Goal: Task Accomplishment & Management: Complete application form

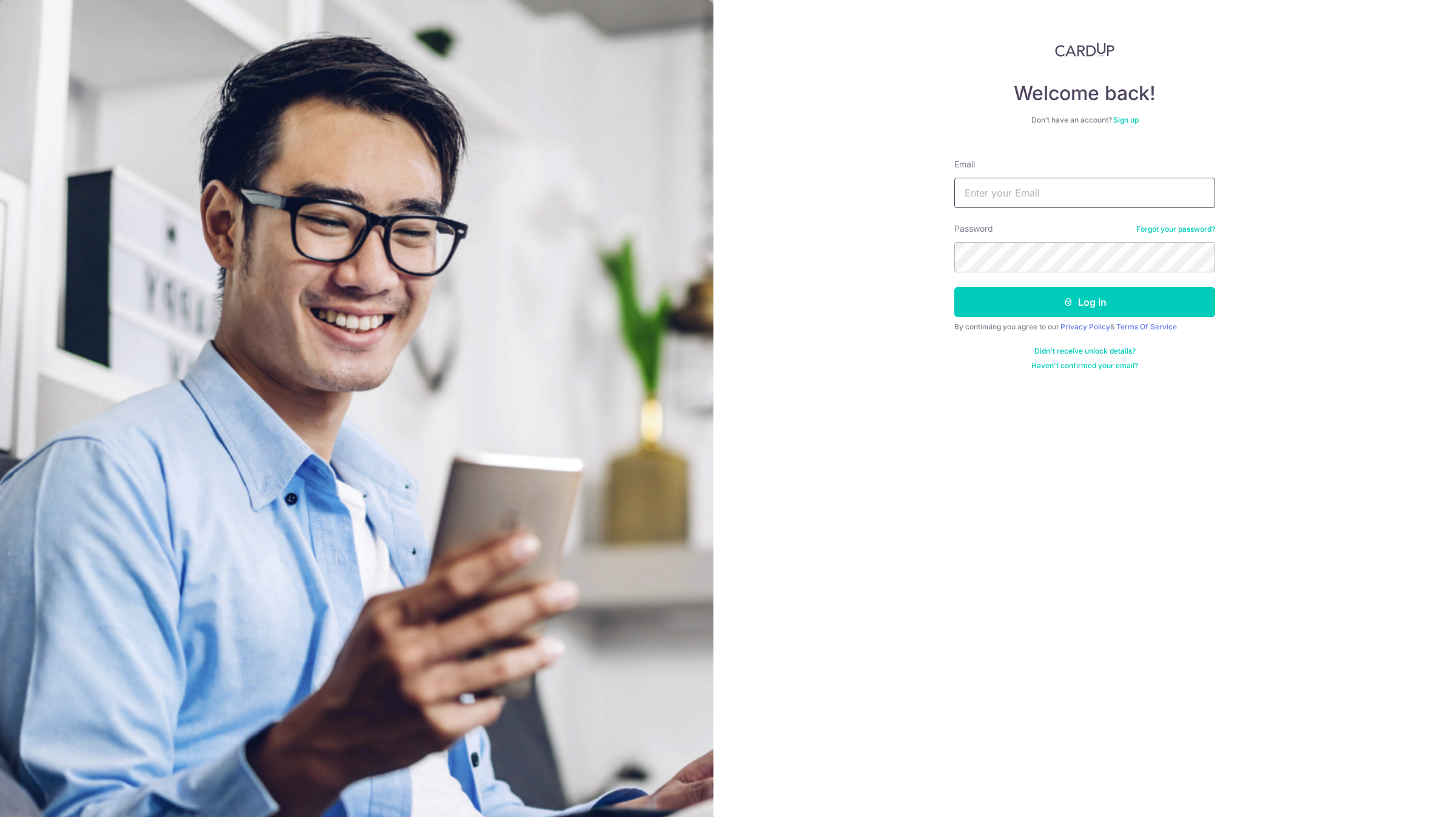
drag, startPoint x: 0, startPoint y: 0, endPoint x: 1065, endPoint y: 186, distance: 1081.1
click at [1065, 186] on input "Email" at bounding box center [1085, 193] width 261 height 30
type input "[EMAIL_ADDRESS][DOMAIN_NAME]"
click at [954, 287] on button "Log in" at bounding box center [1085, 302] width 261 height 30
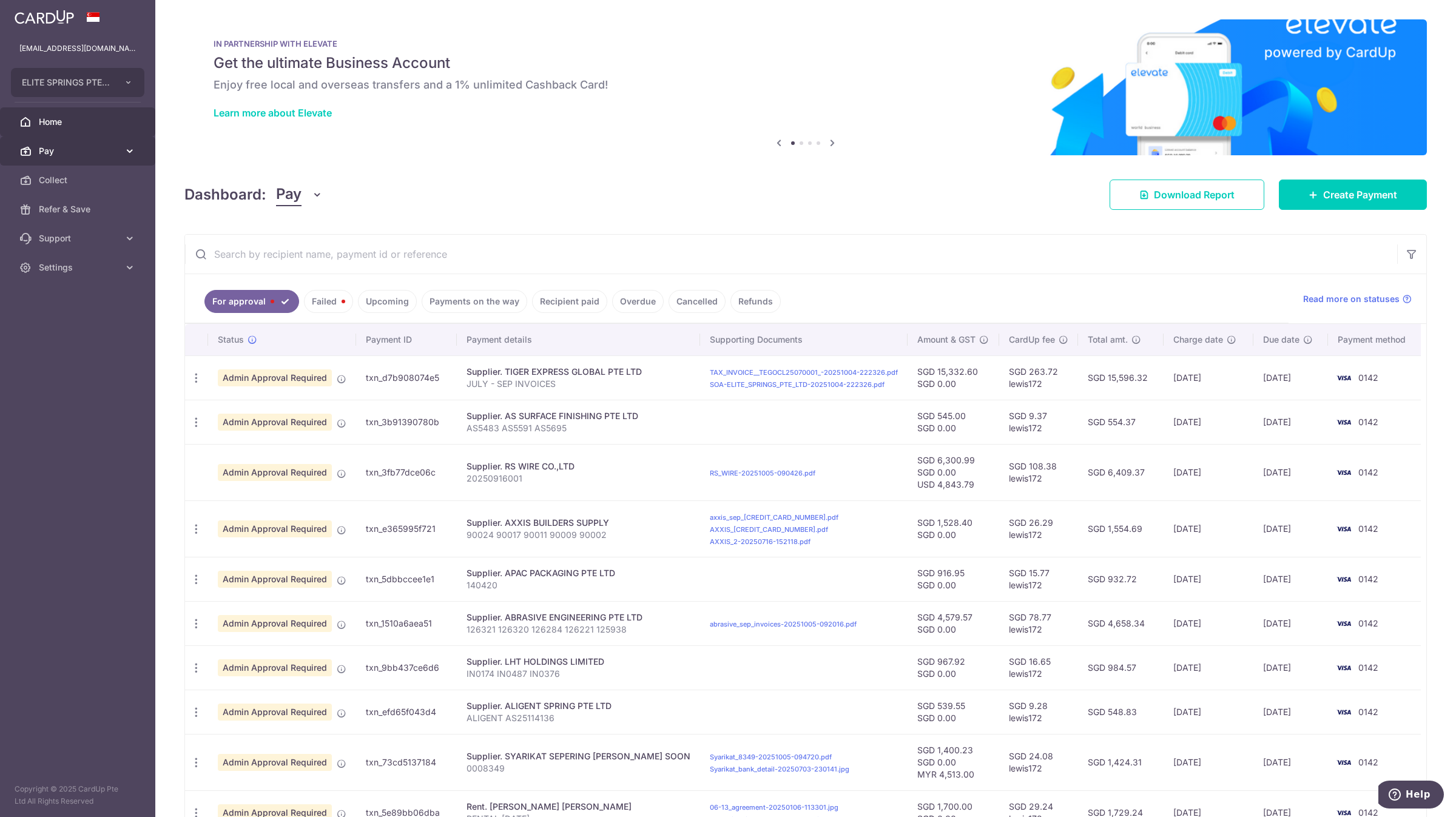
click at [112, 159] on link "Pay" at bounding box center [77, 150] width 155 height 29
click at [121, 192] on link "Payments" at bounding box center [77, 179] width 155 height 29
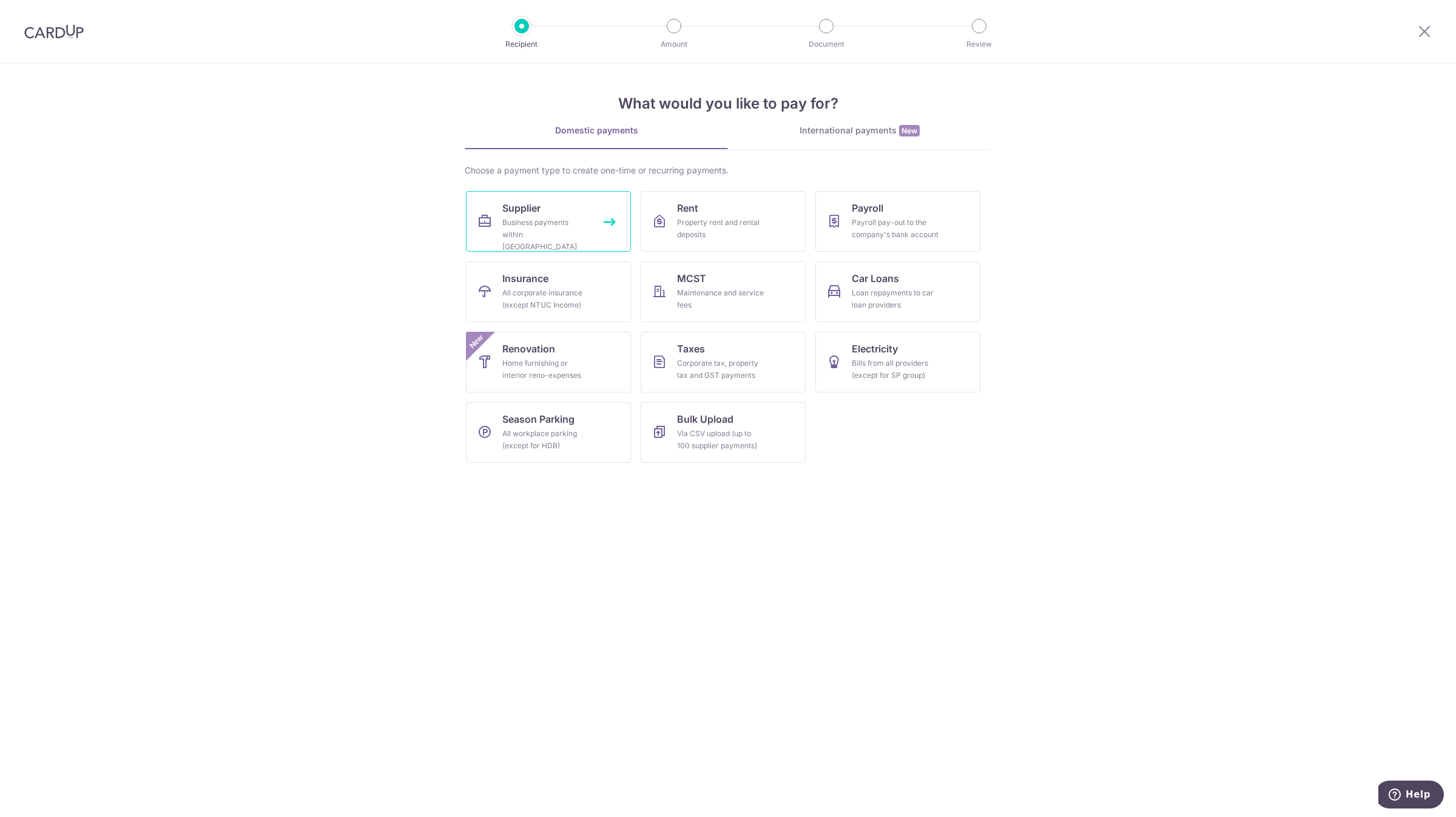
click at [612, 224] on link "Supplier Business payments within Singapore" at bounding box center [548, 221] width 165 height 60
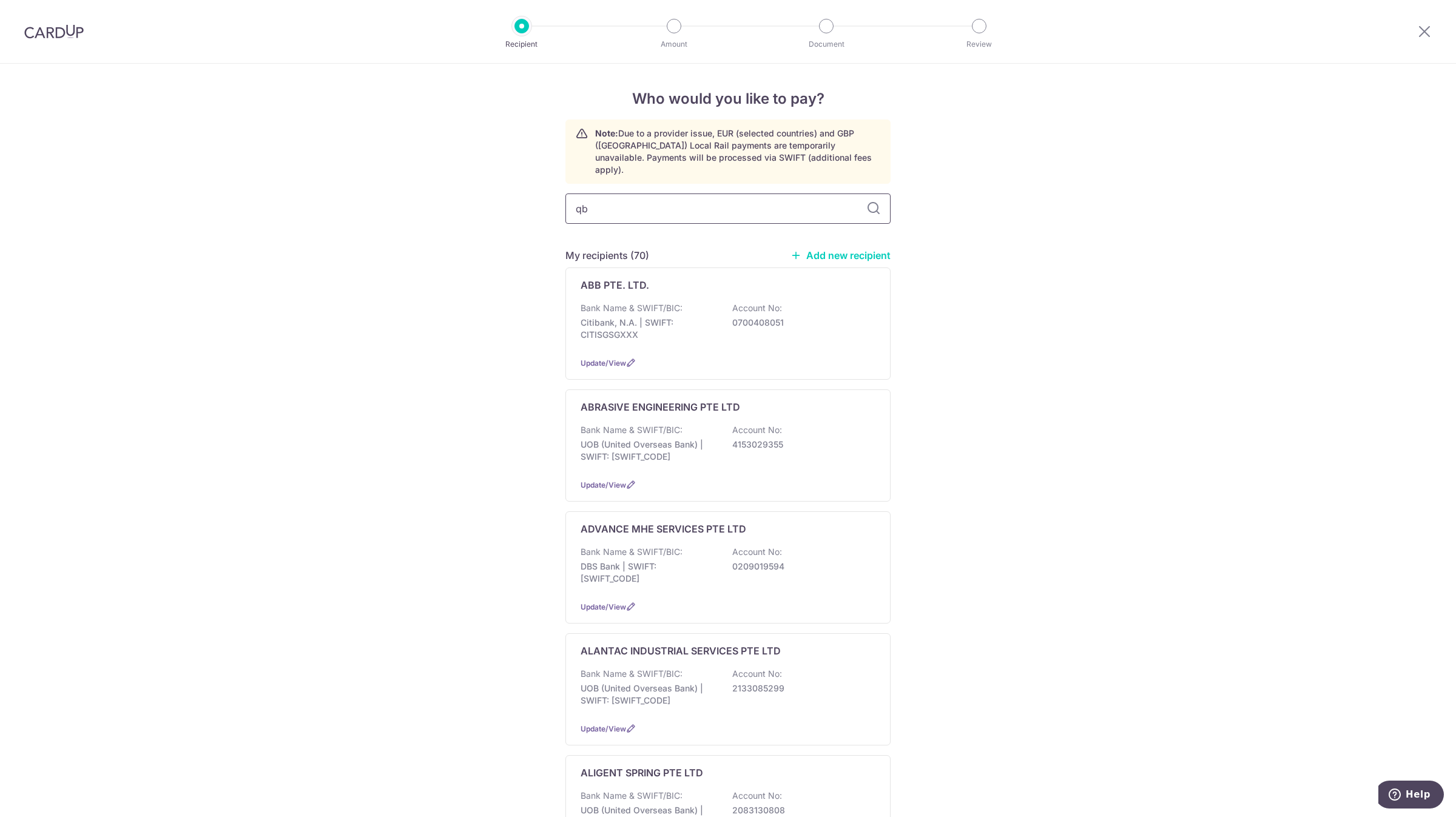
type input "qbe"
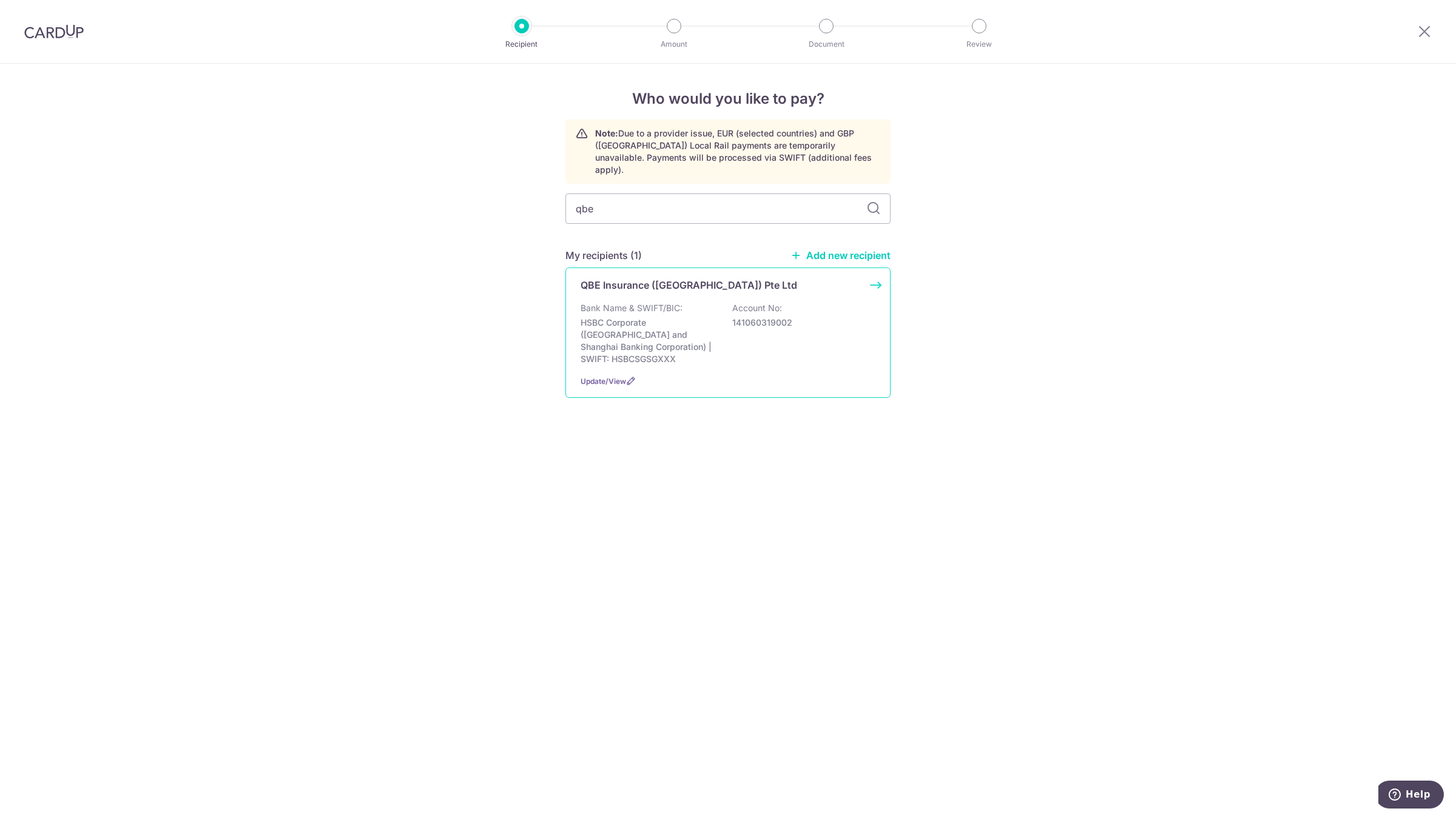
click at [672, 278] on p "QBE Insurance (Singapore) Pte Ltd" at bounding box center [689, 285] width 217 height 15
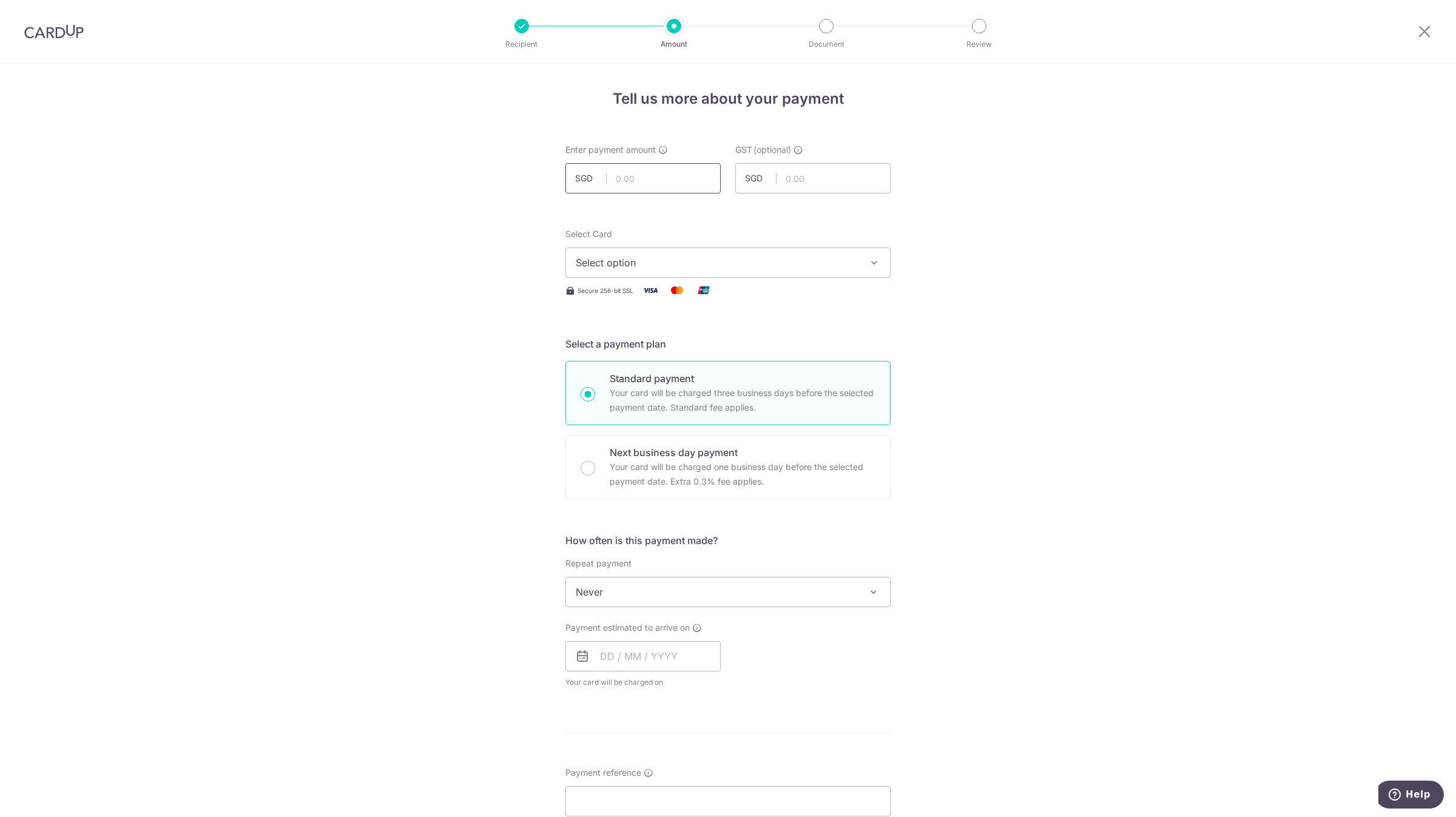
click at [666, 165] on input "text" at bounding box center [643, 178] width 155 height 30
type input "6,097.94"
type input "0.00"
click at [679, 271] on button "Select option" at bounding box center [728, 262] width 325 height 30
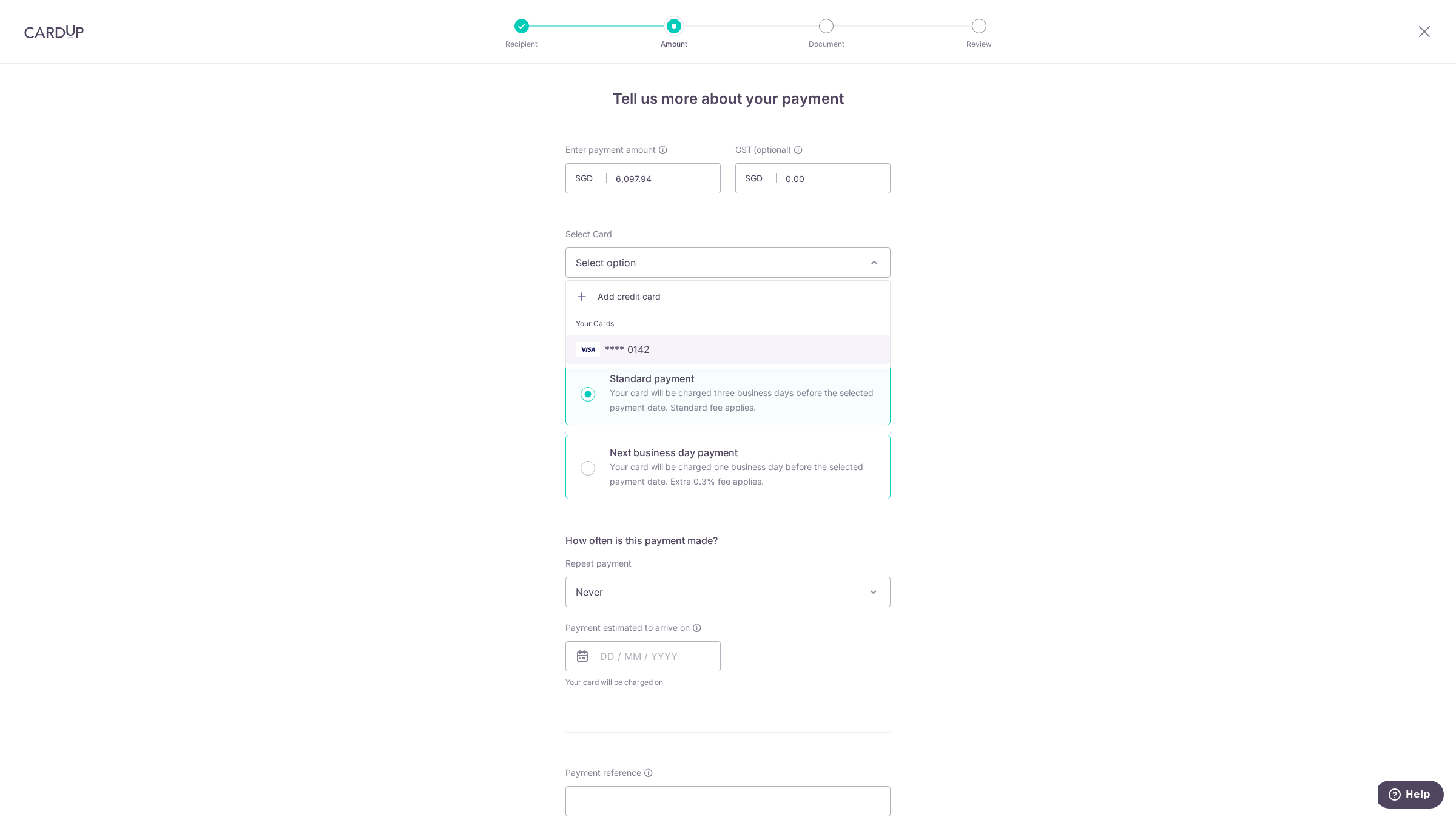
drag, startPoint x: 682, startPoint y: 344, endPoint x: 689, endPoint y: 449, distance: 105.2
click at [682, 344] on span "**** 0142" at bounding box center [728, 349] width 305 height 15
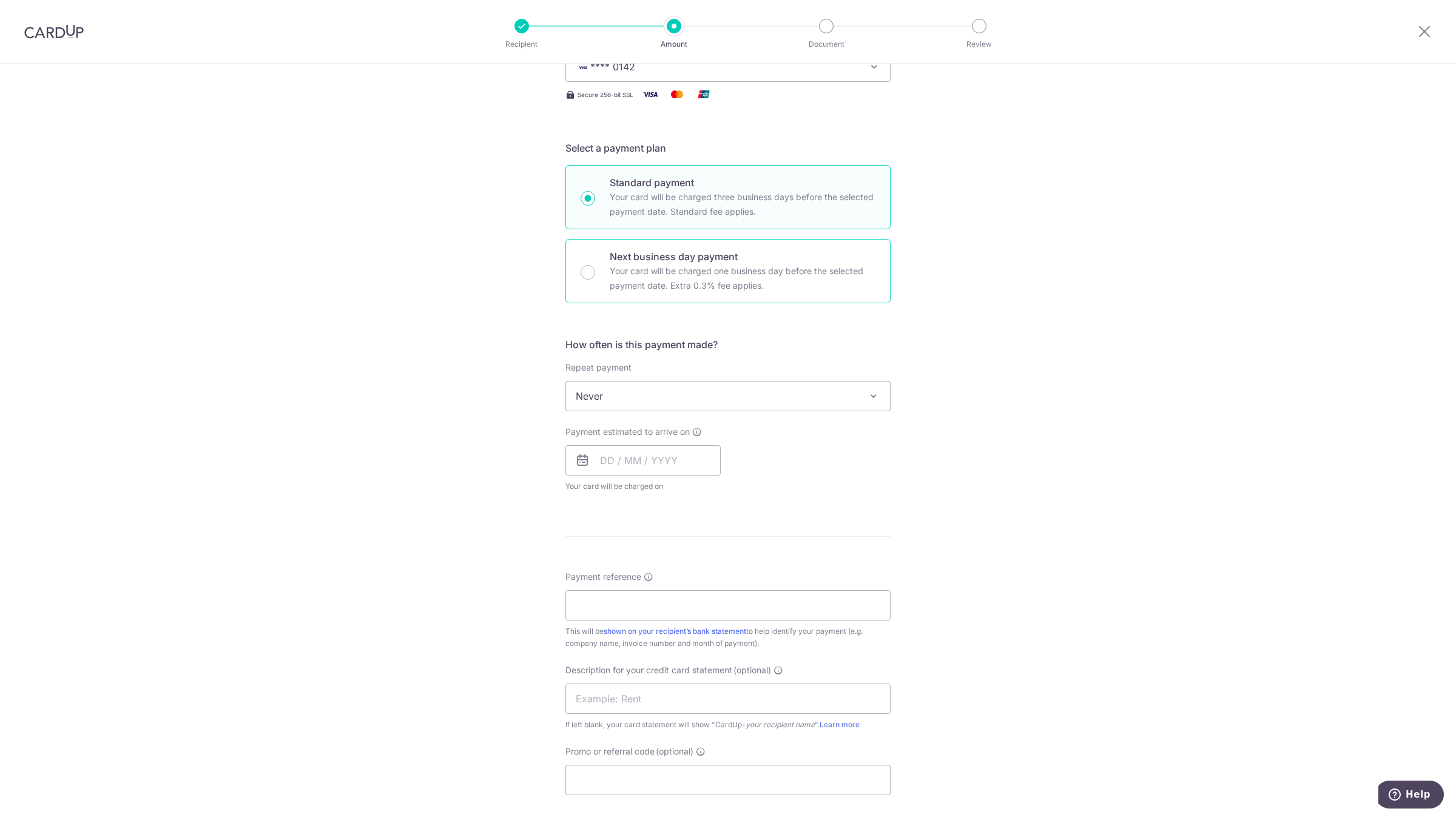
scroll to position [201, 0]
click at [655, 432] on span "Payment estimated to arrive on" at bounding box center [627, 426] width 124 height 12
click at [651, 456] on input "text" at bounding box center [643, 454] width 155 height 30
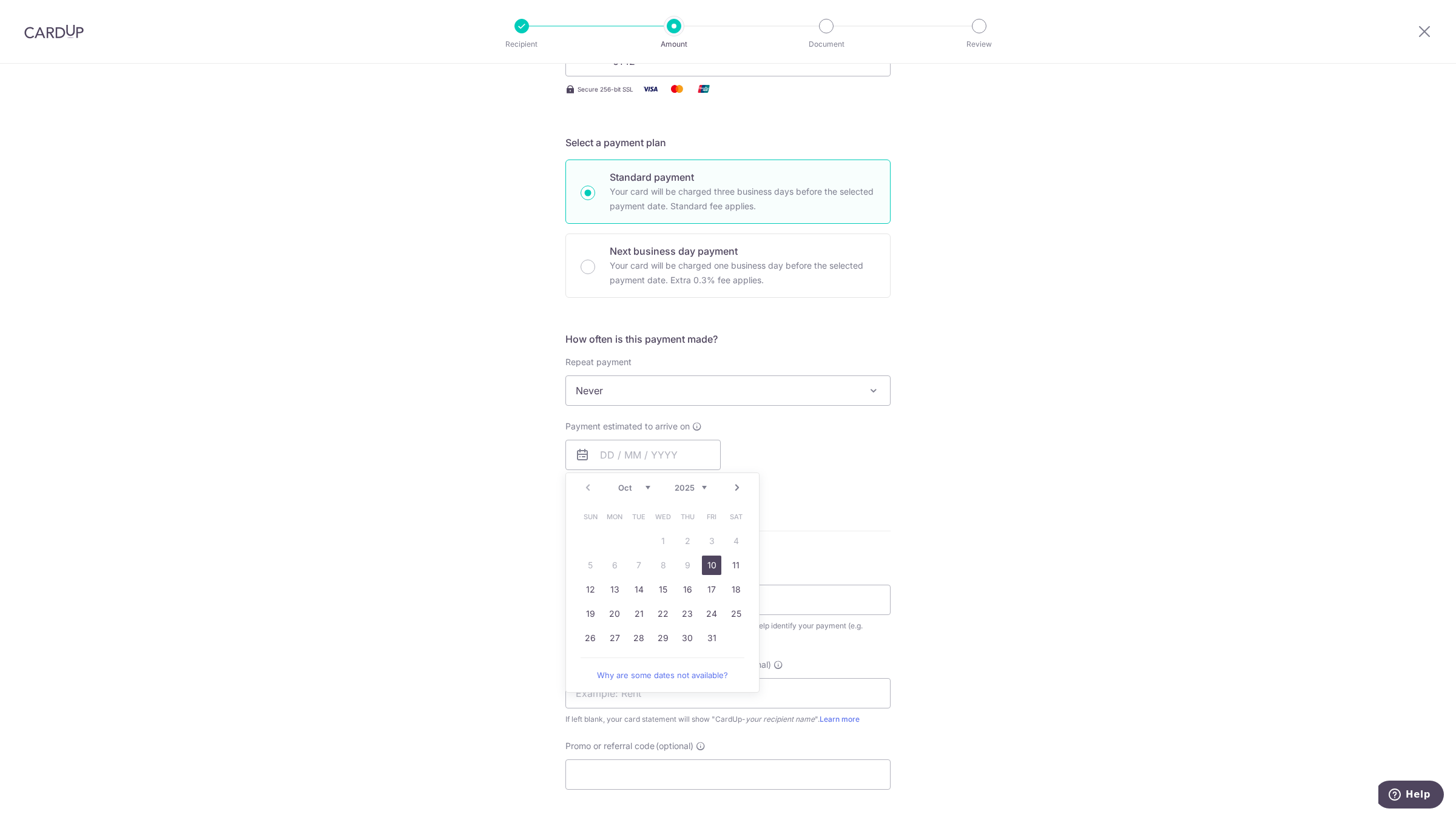
click at [709, 567] on link "10" at bounding box center [712, 565] width 20 height 20
type input "[DATE]"
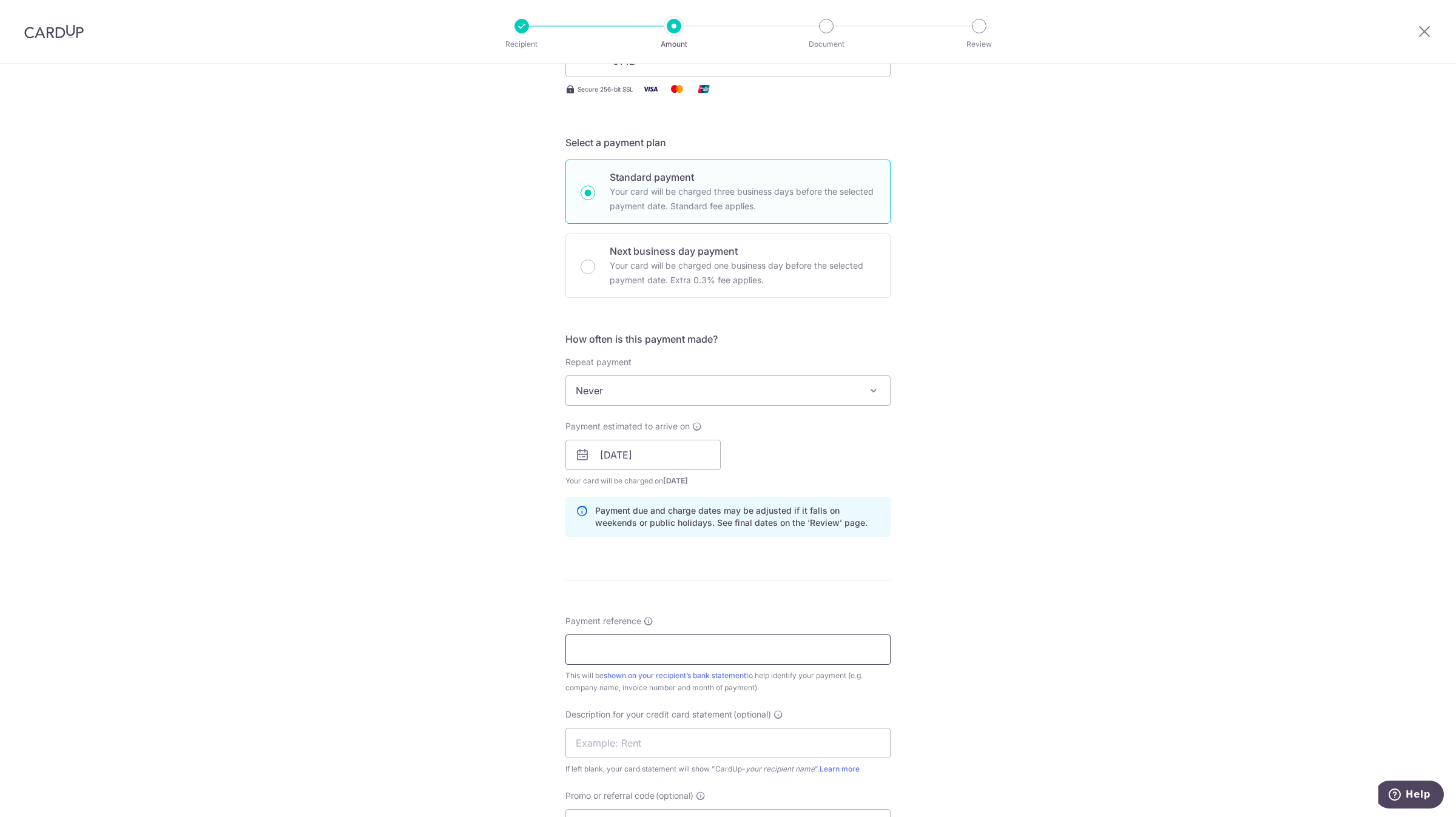
click at [641, 636] on input "Payment reference" at bounding box center [728, 649] width 325 height 30
paste input "08-B0029541-BIZ-R003-T0 0004"
click at [691, 652] on input "08-B0029541-BIZ-R003-T0 0004" at bounding box center [728, 649] width 325 height 30
type input "08 B0029541 BIZ R003T0 0004"
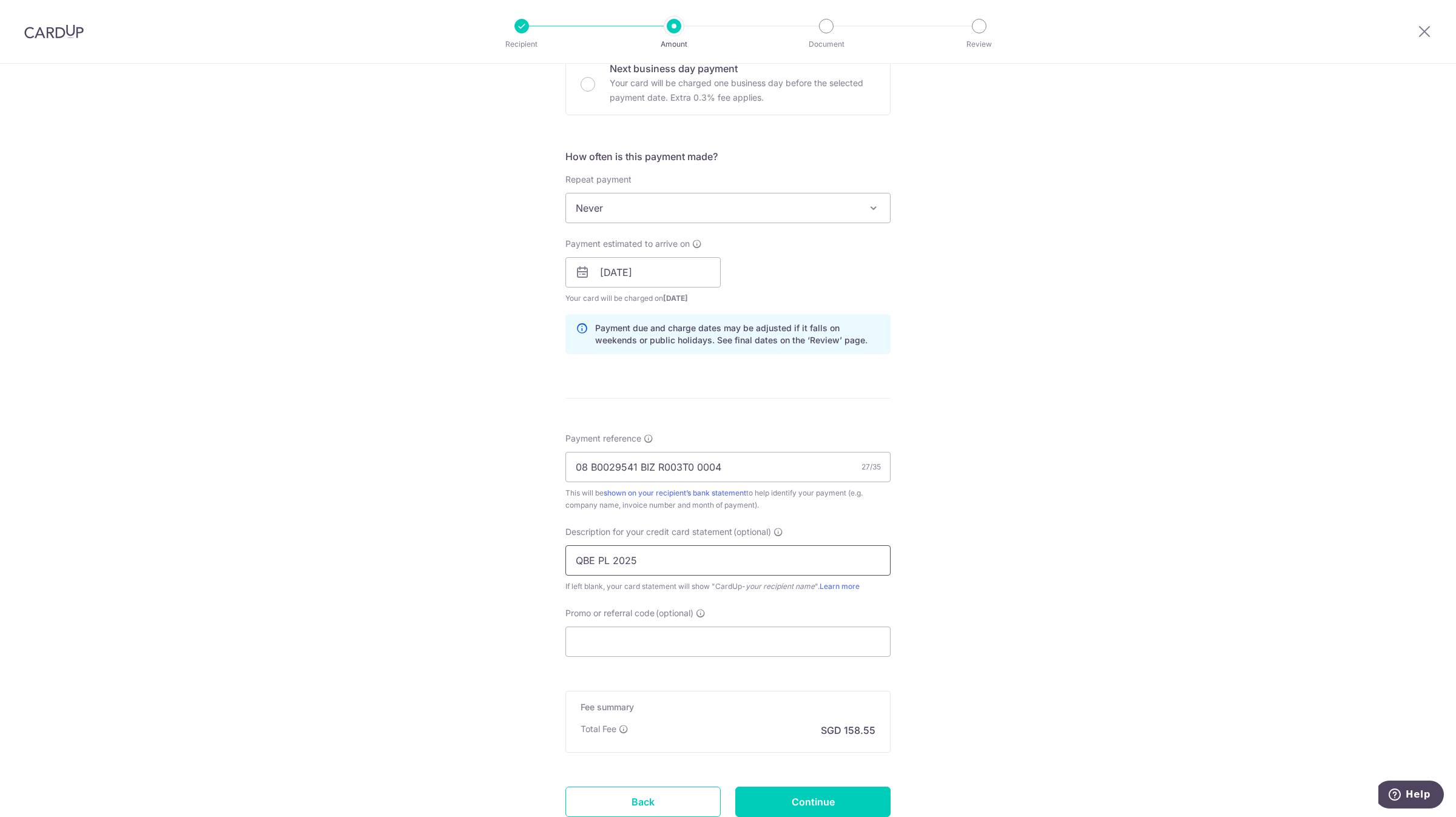
type input "QBE PL 2025"
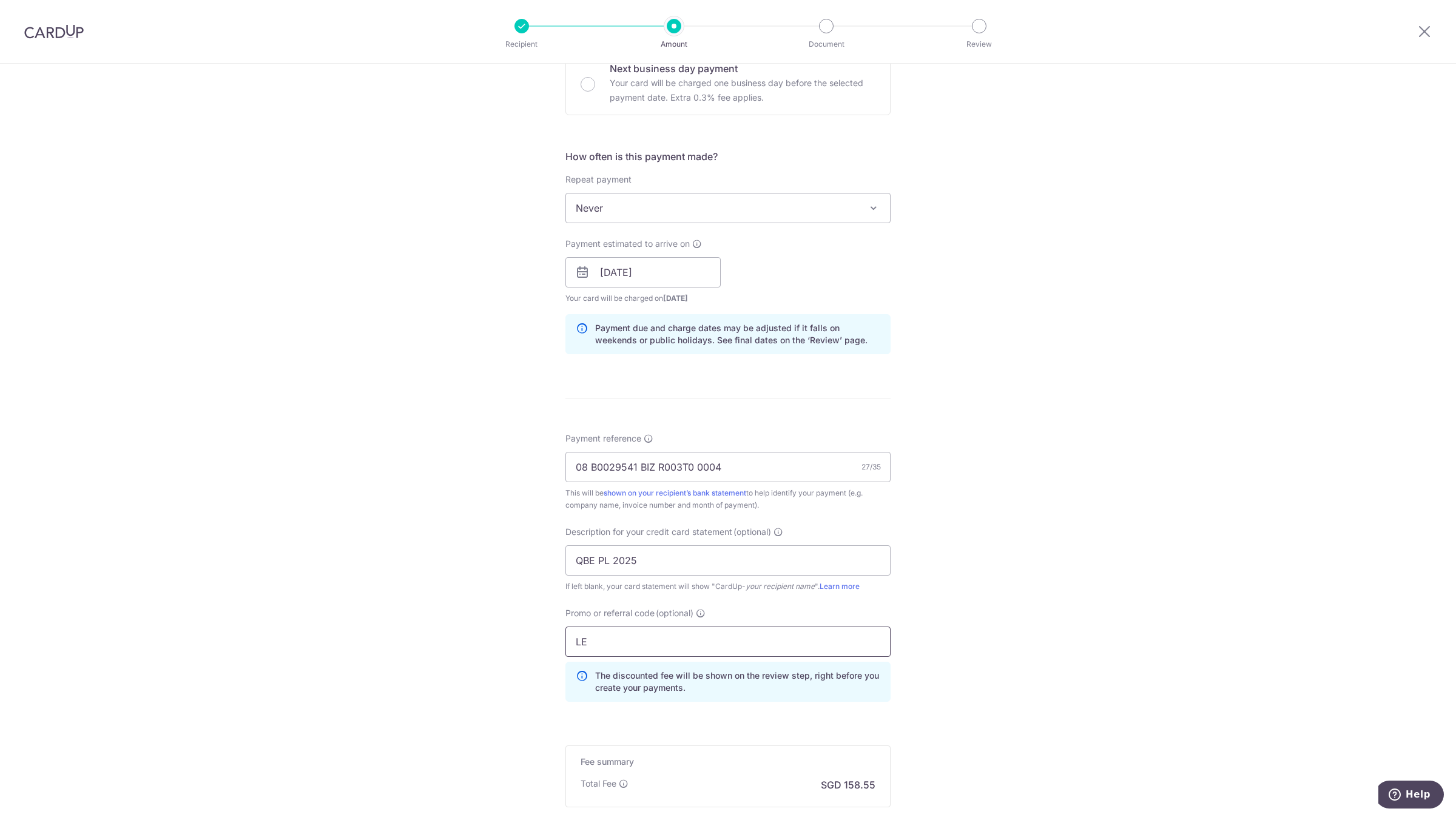
type input "L"
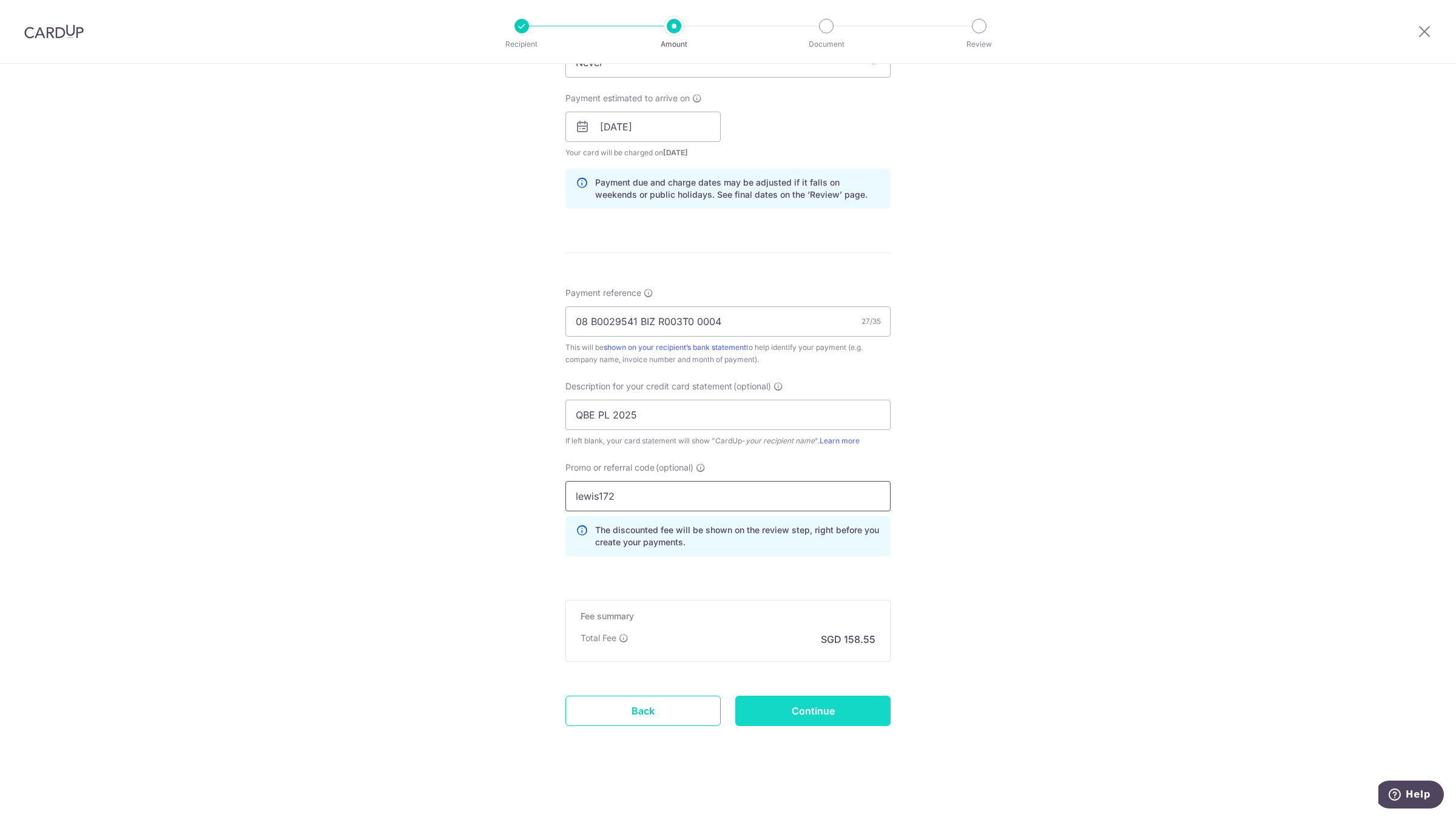
type input "lewis172"
click at [806, 709] on input "Continue" at bounding box center [813, 710] width 155 height 30
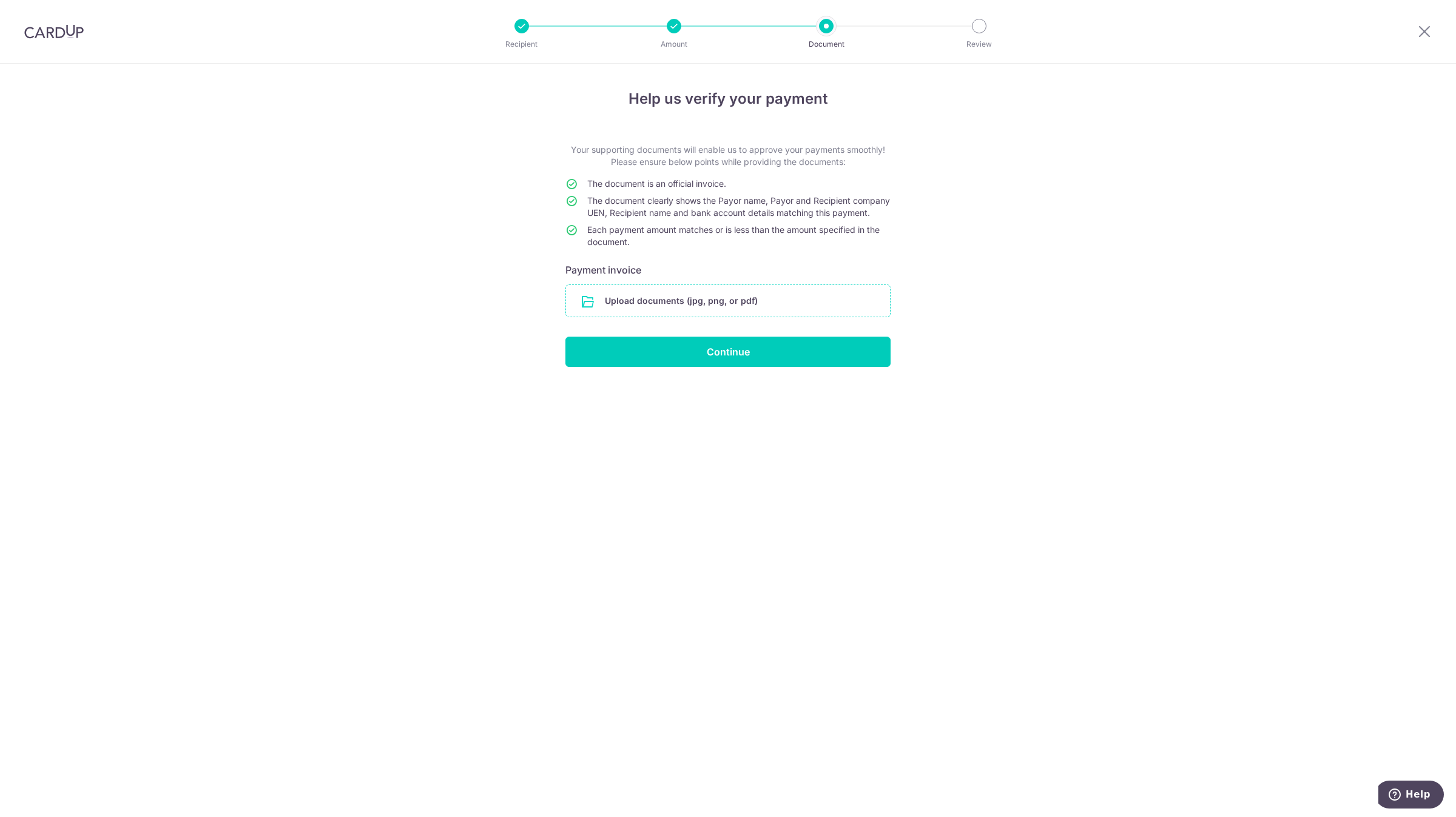
click at [746, 316] on input "file" at bounding box center [728, 300] width 324 height 32
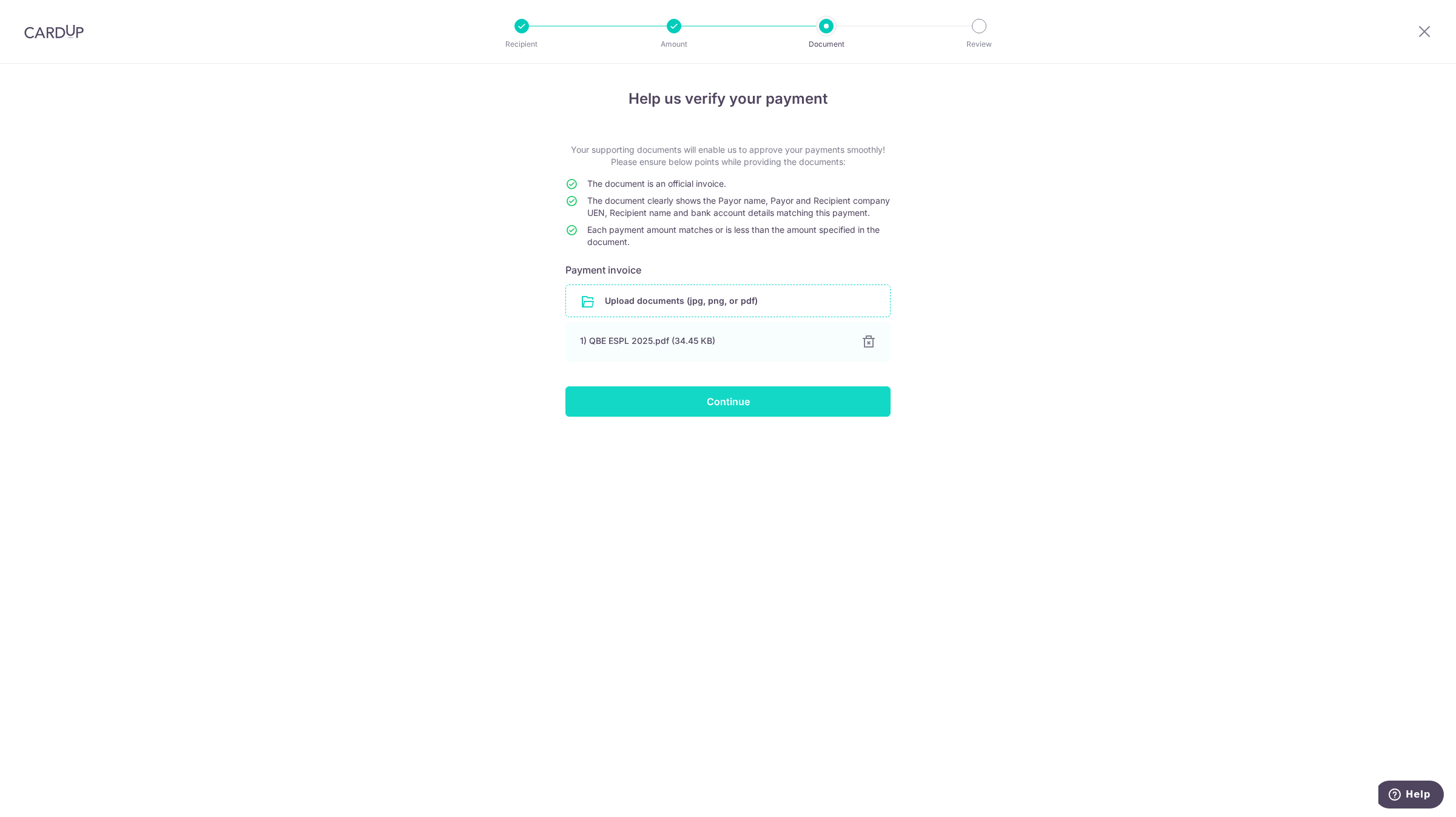
click at [636, 417] on input "Continue" at bounding box center [728, 401] width 325 height 30
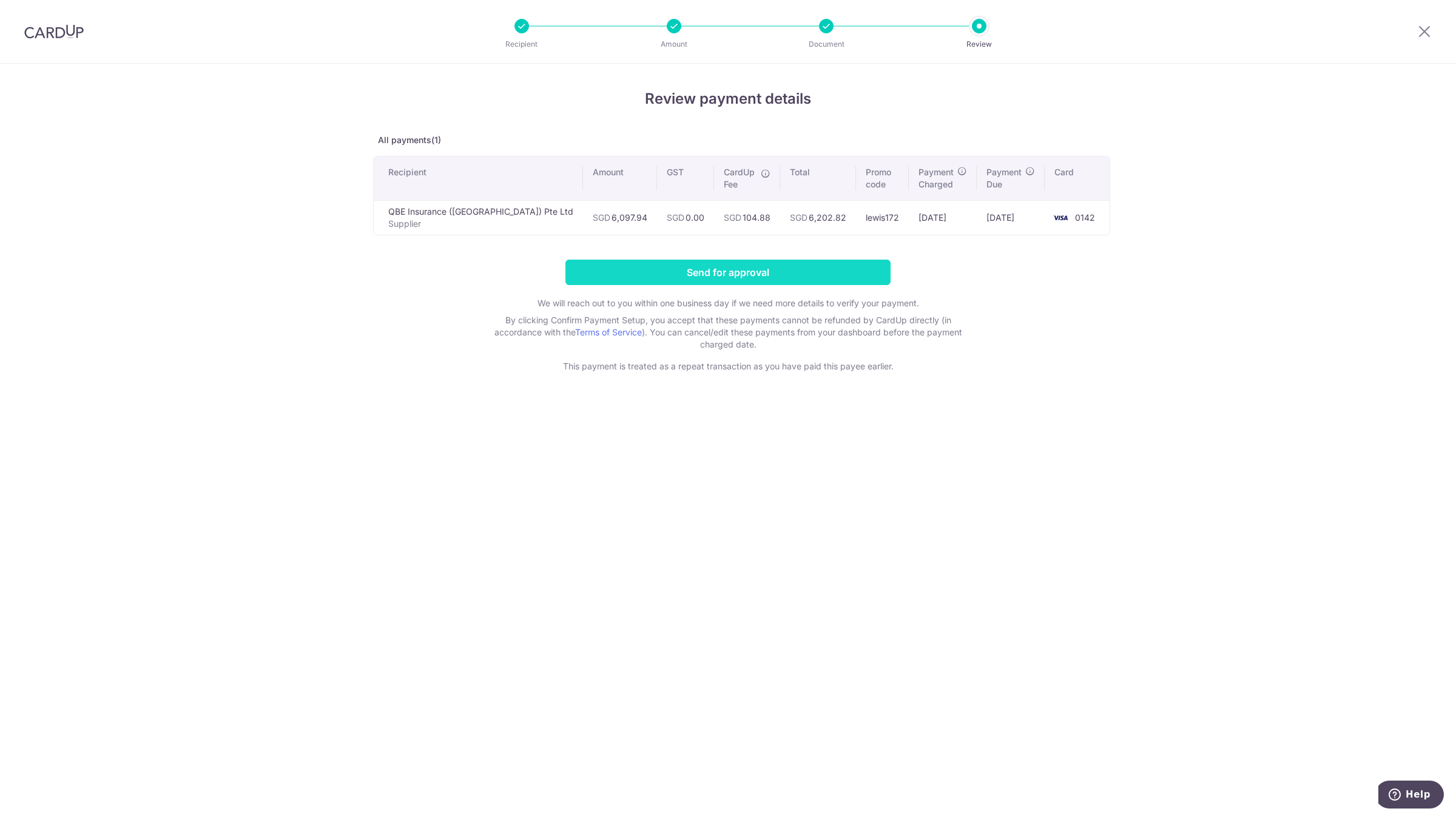
click at [718, 281] on input "Send for approval" at bounding box center [728, 272] width 325 height 25
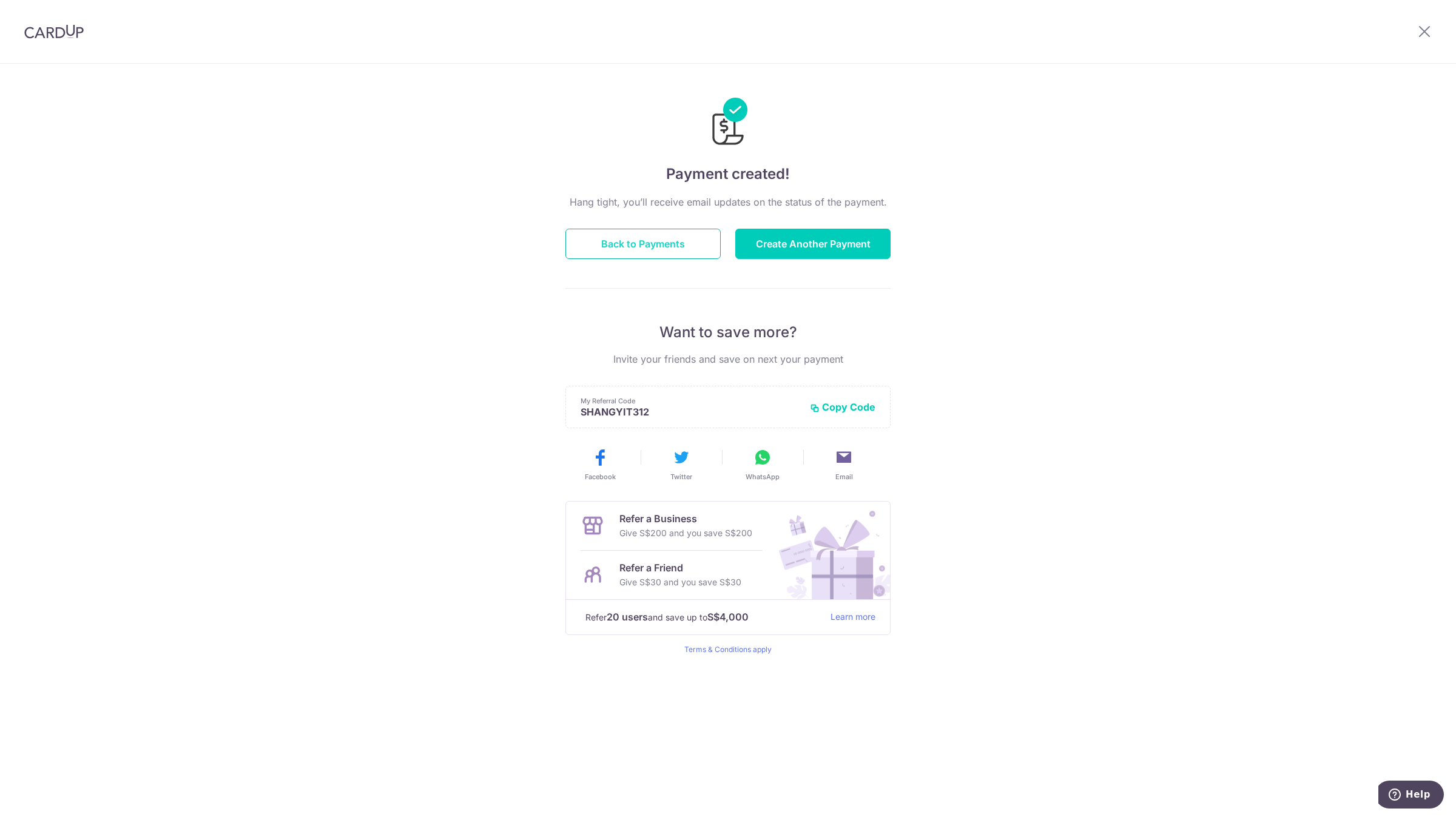
click at [663, 248] on button "Back to Payments" at bounding box center [643, 243] width 155 height 30
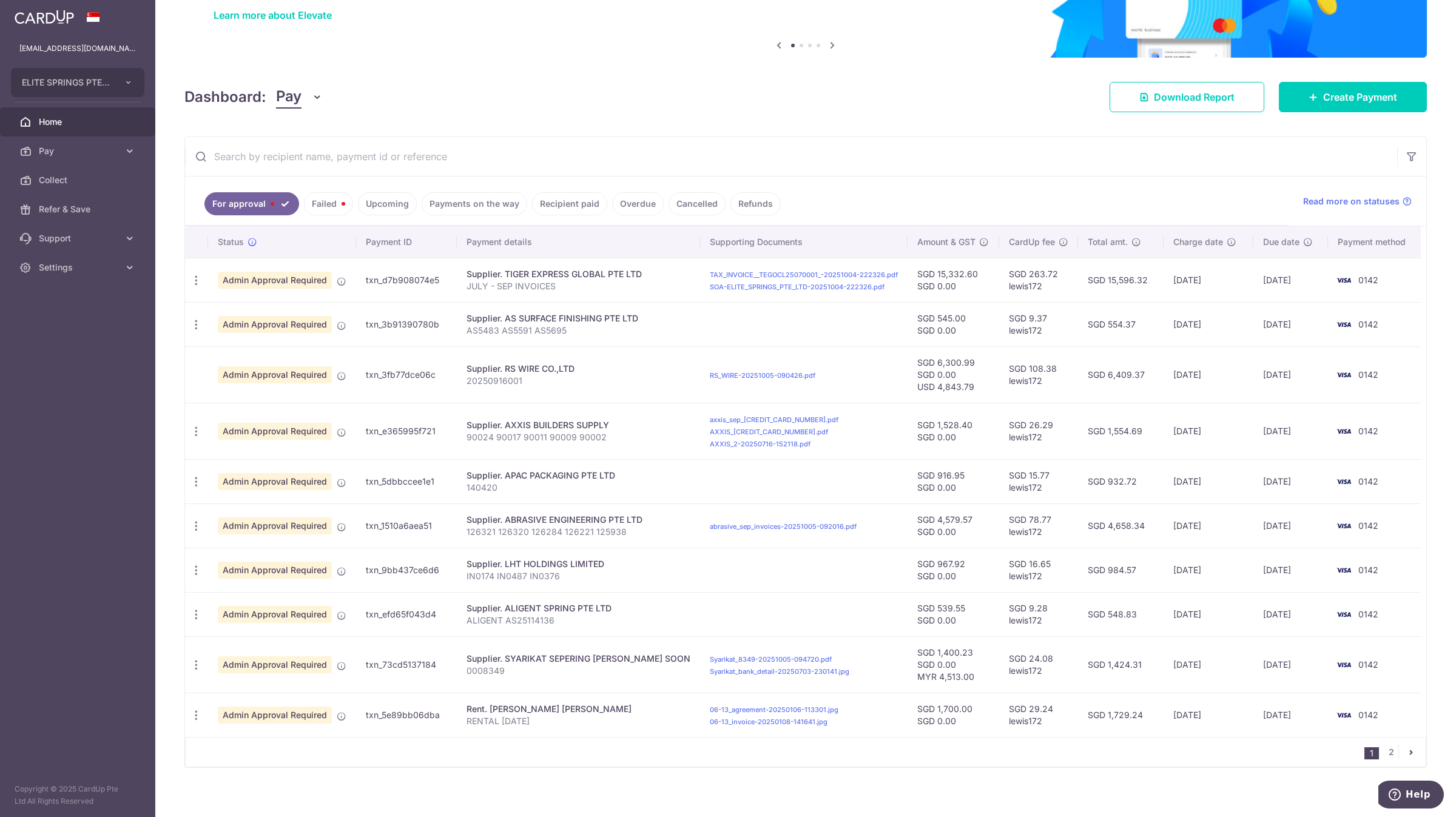
scroll to position [98, 0]
click at [1407, 757] on icon "pager" at bounding box center [1412, 752] width 10 height 10
